Goal: Obtain resource: Download file/media

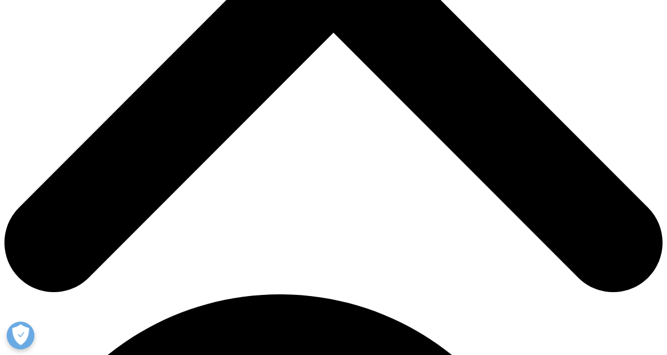
scroll to position [445, 0]
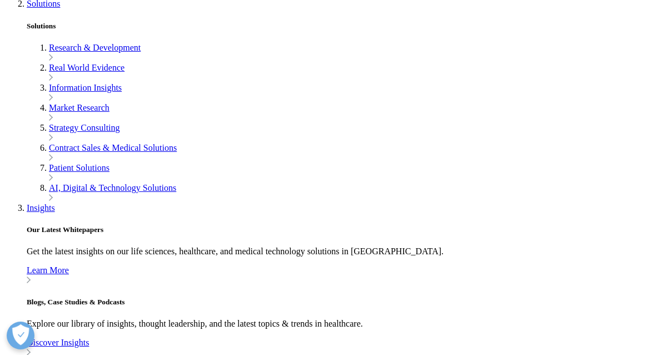
type input "Benish"
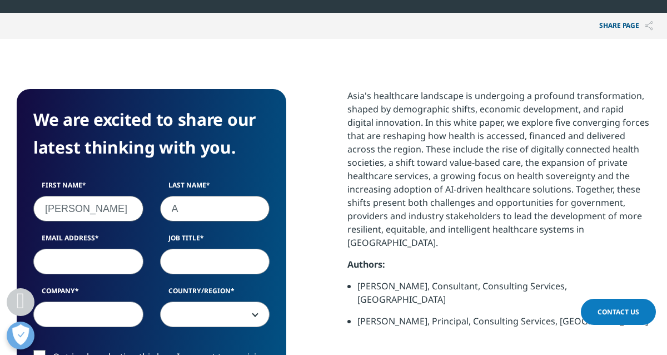
scroll to position [467, 634]
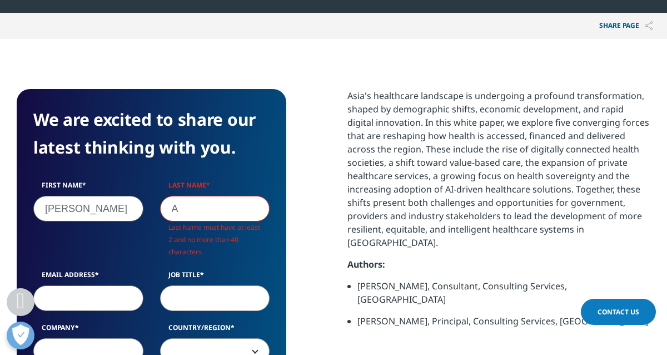
click at [181, 211] on input "A" at bounding box center [215, 209] width 110 height 26
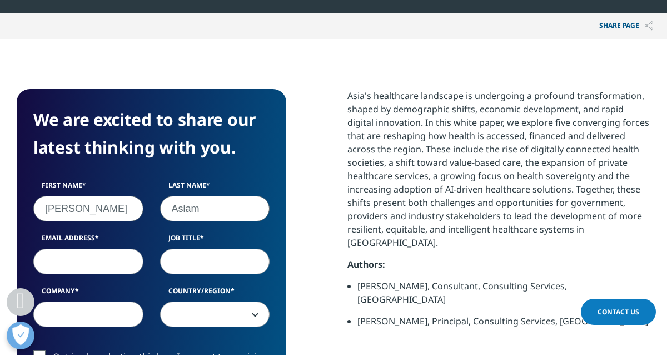
type input "Aslam"
click at [92, 265] on input "Email Address" at bounding box center [88, 261] width 110 height 26
type input "benish@apacmed.org"
click at [181, 256] on input "Job Title" at bounding box center [215, 261] width 110 height 26
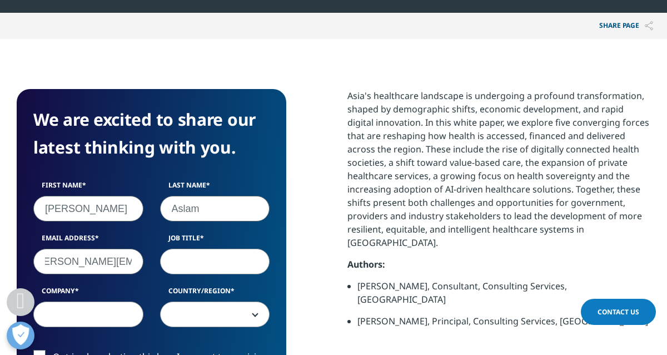
scroll to position [0, 0]
type input "L"
type input "R"
type input "G"
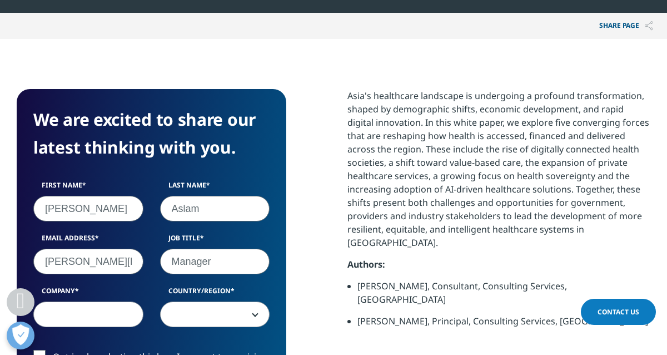
type input "Manager"
click at [85, 317] on input "Company" at bounding box center [88, 314] width 110 height 26
type input "APACMed"
click at [223, 320] on span at bounding box center [215, 315] width 109 height 26
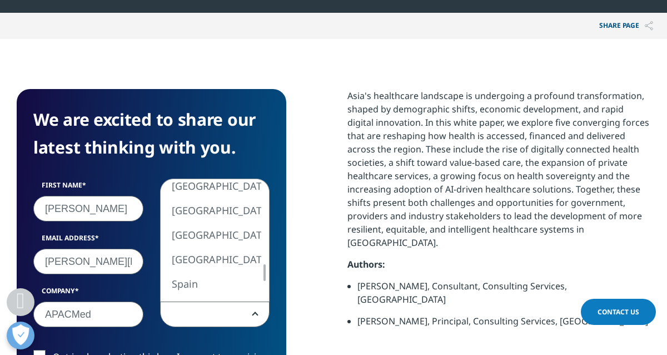
select select "Singapore"
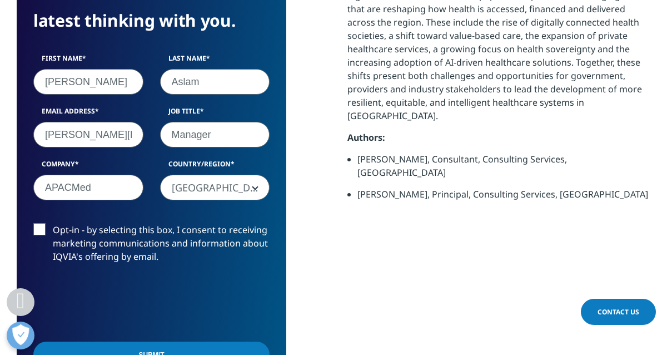
scroll to position [601, 0]
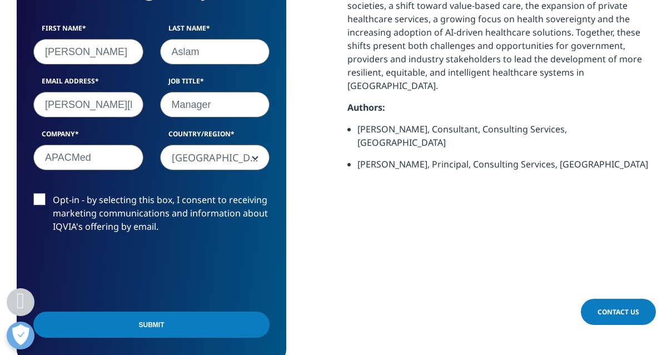
click at [116, 331] on input "Submit" at bounding box center [151, 324] width 236 height 26
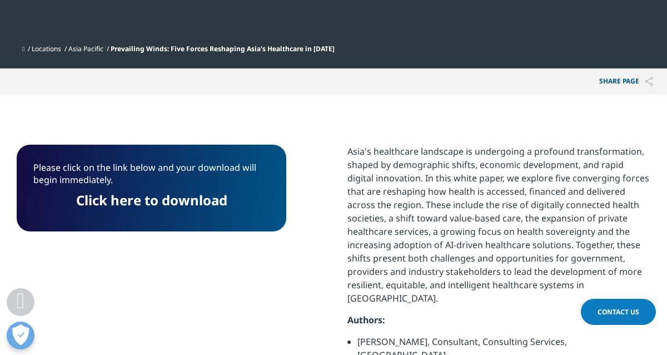
scroll to position [395, 0]
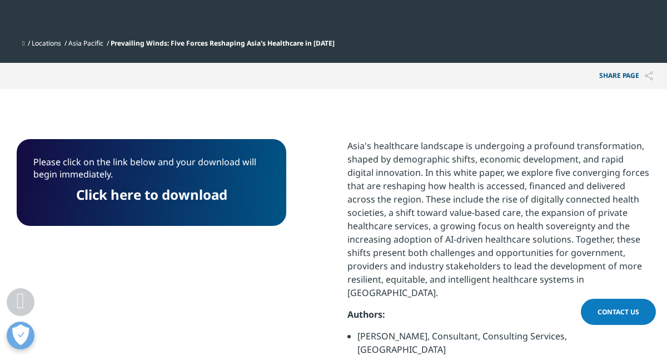
click at [141, 200] on link "Click here to download" at bounding box center [151, 194] width 151 height 18
